Goal: Find specific page/section: Find specific page/section

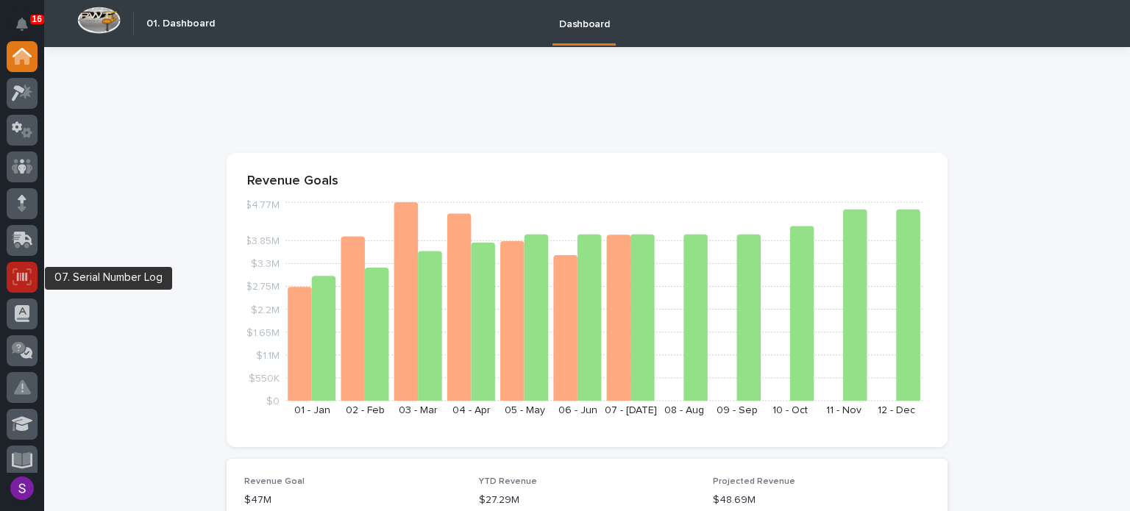
click at [21, 279] on icon at bounding box center [22, 277] width 19 height 17
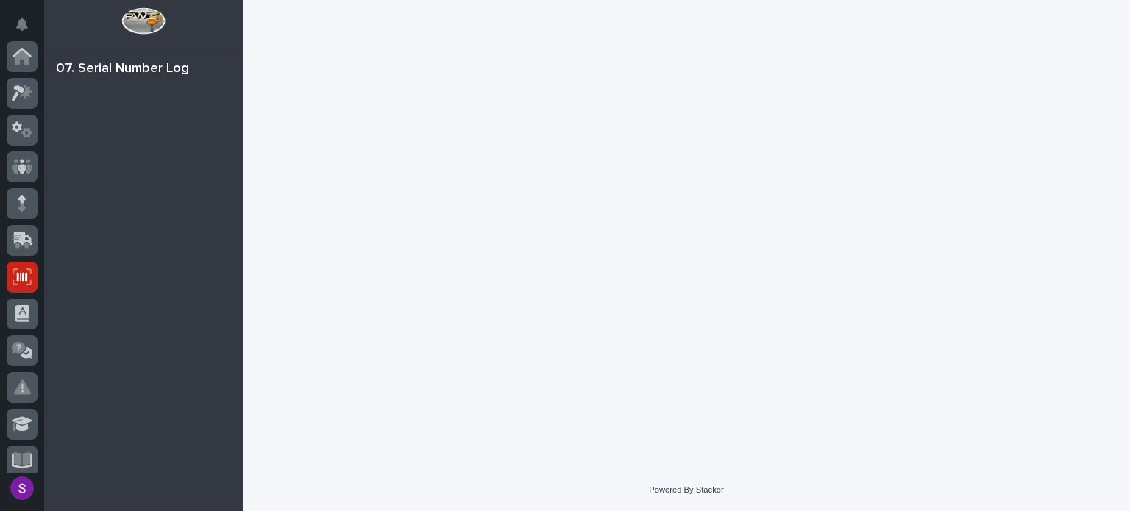
scroll to position [221, 0]
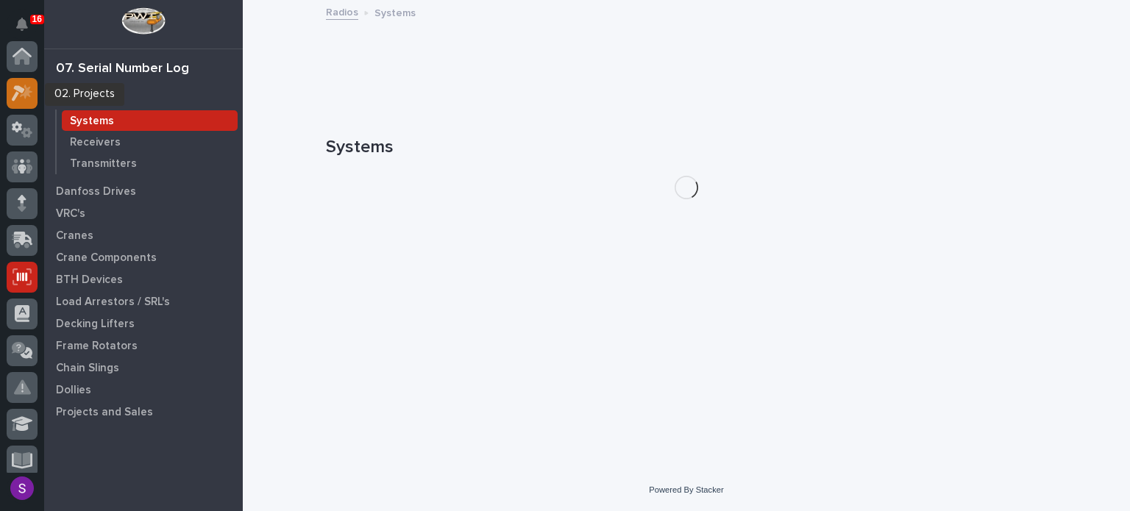
click at [15, 94] on icon at bounding box center [18, 93] width 13 height 16
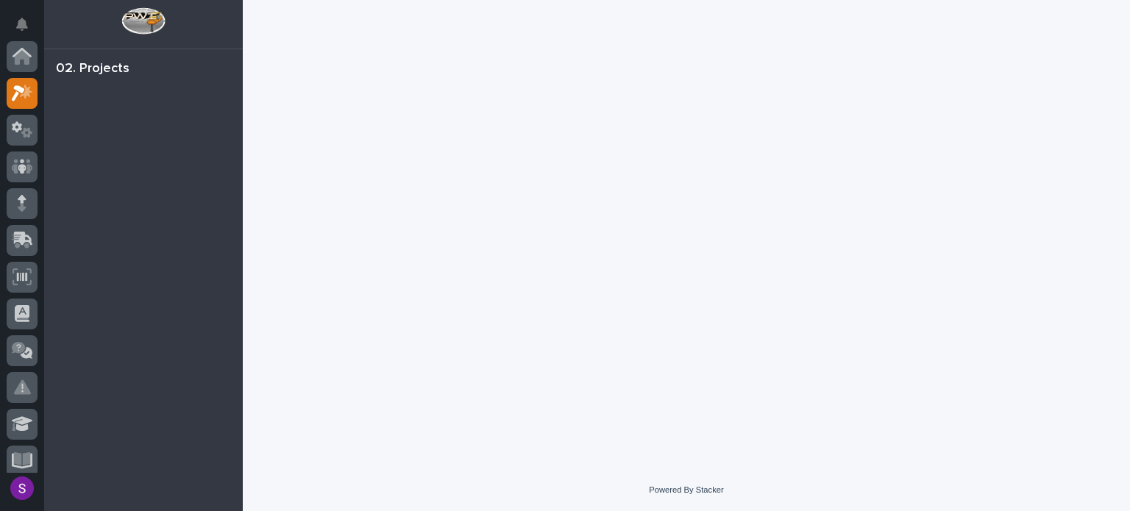
scroll to position [37, 0]
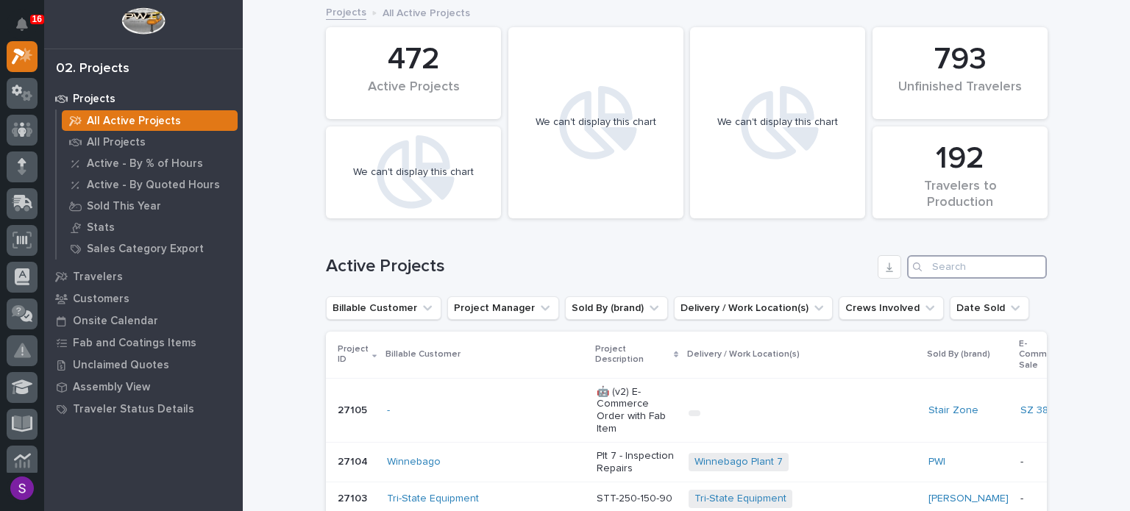
click at [959, 275] on input "Search" at bounding box center [977, 267] width 140 height 24
paste input "26686"
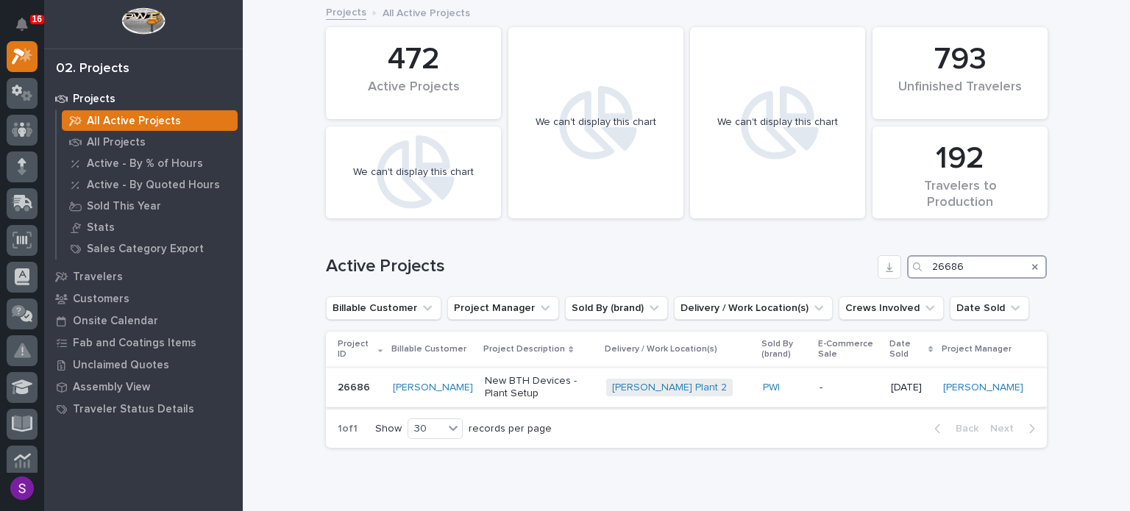
type input "26686"
click at [768, 379] on div "PWI" at bounding box center [785, 388] width 45 height 24
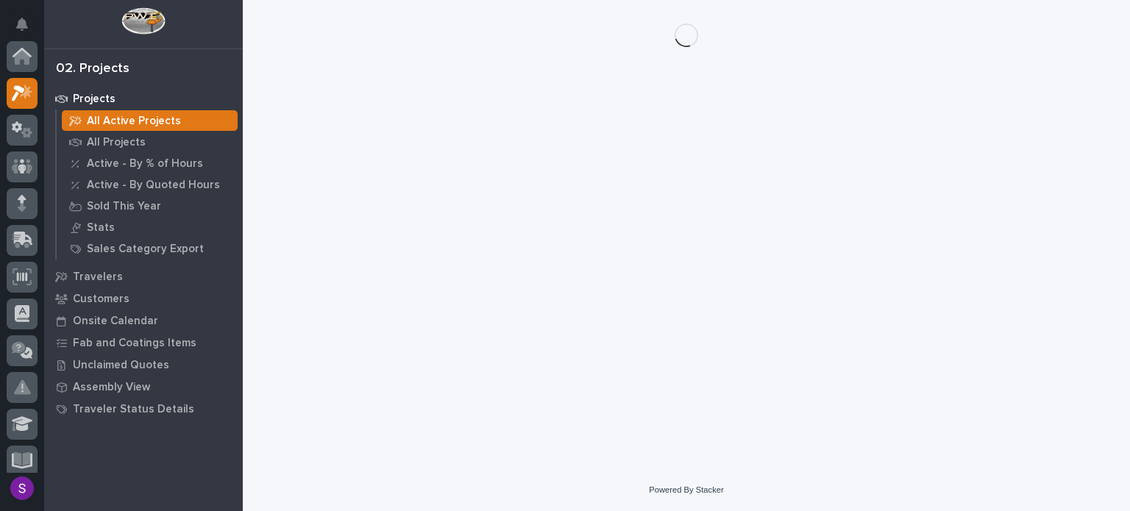
scroll to position [37, 0]
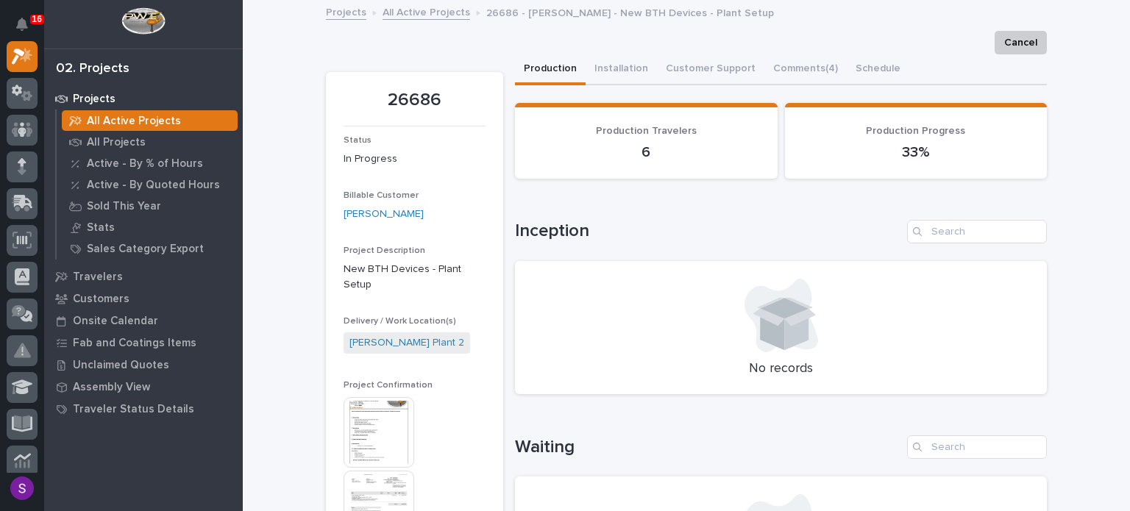
click at [368, 408] on img at bounding box center [379, 432] width 71 height 71
